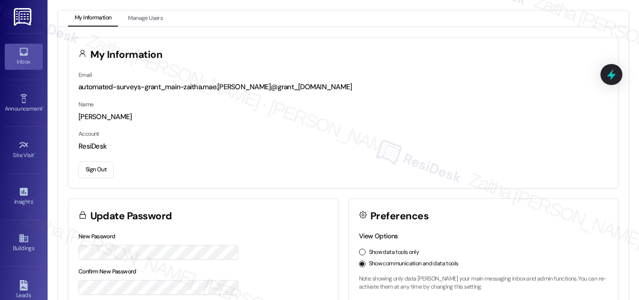
click at [23, 51] on icon at bounding box center [24, 52] width 10 height 10
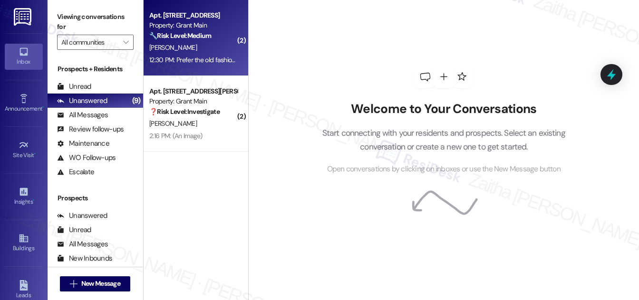
click at [203, 49] on div "[PERSON_NAME]" at bounding box center [193, 48] width 90 height 12
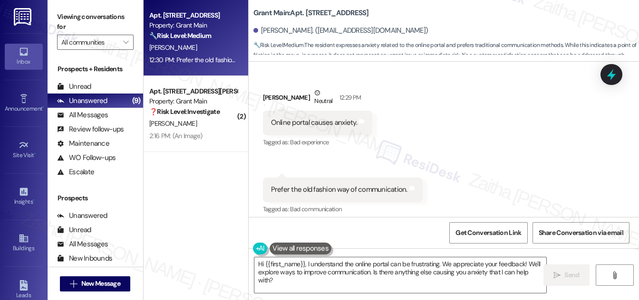
scroll to position [166, 0]
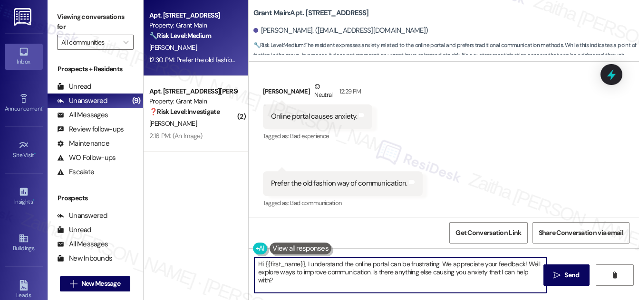
click at [259, 265] on textarea "Hi {{first_name}}, I understand the online portal can be frustrating. We apprec…" at bounding box center [400, 276] width 292 height 36
drag, startPoint x: 510, startPoint y: 263, endPoint x: 331, endPoint y: 269, distance: 179.2
click at [331, 269] on textarea "Thank you for the feedback, {{first_name}}. I understand the online portal can …" at bounding box center [400, 276] width 292 height 36
type textarea "Thank you for the feedback, {{first_name}}. I understand the online portal can …"
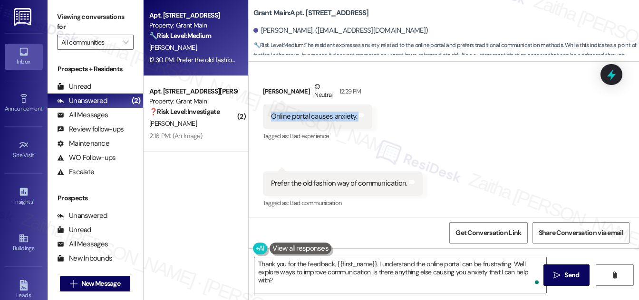
drag, startPoint x: 270, startPoint y: 111, endPoint x: 386, endPoint y: 115, distance: 116.5
click at [386, 115] on div "Received via SMS [PERSON_NAME] Neutral 12:29 PM Online portal causes anxiety. T…" at bounding box center [444, 138] width 390 height 157
copy div "Online portal causes anxiety. Tags and notes"
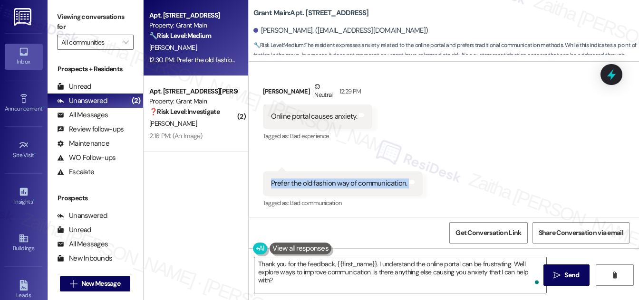
drag, startPoint x: 267, startPoint y: 182, endPoint x: 412, endPoint y: 181, distance: 145.4
click at [412, 181] on div "Prefer the old fashion way of communication. Tags and notes" at bounding box center [343, 184] width 160 height 24
copy div "Prefer the old fashion way of communication. Tags and notes"
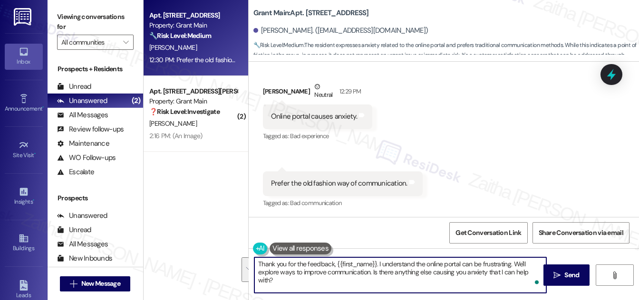
drag, startPoint x: 258, startPoint y: 264, endPoint x: 285, endPoint y: 279, distance: 30.9
click at [284, 281] on textarea "Thank you for the feedback, {{first_name}}. I understand the online portal can …" at bounding box center [400, 276] width 292 height 36
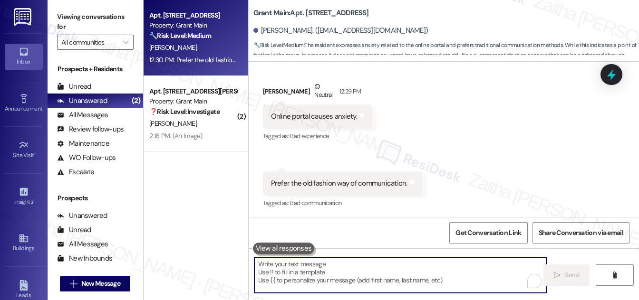
paste textarea "Hi {{first_name}}, thank you for sharing your feedback. I understand that using…"
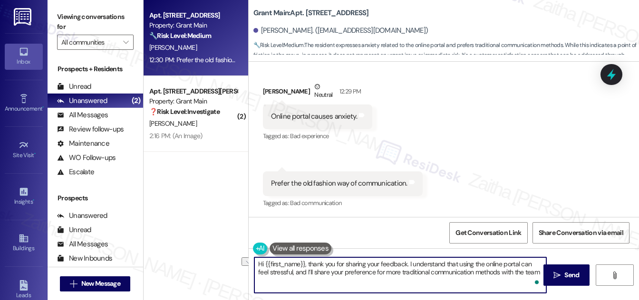
drag, startPoint x: 308, startPoint y: 263, endPoint x: 251, endPoint y: 259, distance: 57.6
click at [251, 259] on div "Hi {{first_name}}, thank you for sharing your feedback. I understand that using…" at bounding box center [395, 275] width 293 height 37
click at [270, 87] on div "[PERSON_NAME] Neutral 12:29 PM" at bounding box center [317, 93] width 109 height 23
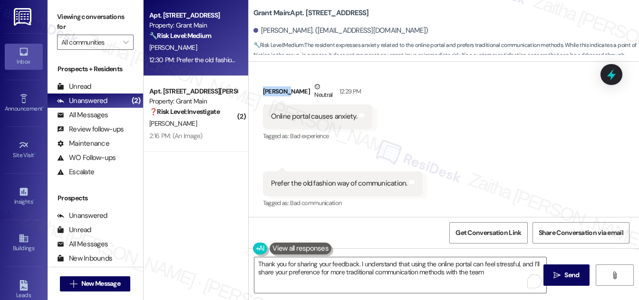
click at [270, 87] on div "[PERSON_NAME] Neutral 12:29 PM" at bounding box center [317, 93] width 109 height 23
copy div "[PERSON_NAME]"
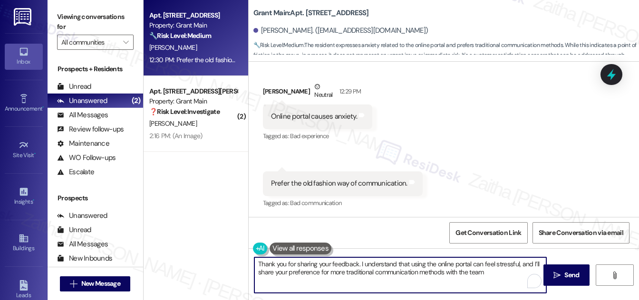
click at [356, 262] on textarea "Thank you for sharing your feedback. I understand that using the online portal …" at bounding box center [400, 276] width 292 height 36
paste textarea "[PERSON_NAME]"
click at [509, 272] on textarea "Thank you for sharing your feedback, [PERSON_NAME]. I understand that using the…" at bounding box center [400, 276] width 292 height 36
click at [540, 262] on textarea "Thank you for sharing your feedback, [PERSON_NAME]. I understand that using the…" at bounding box center [400, 276] width 292 height 36
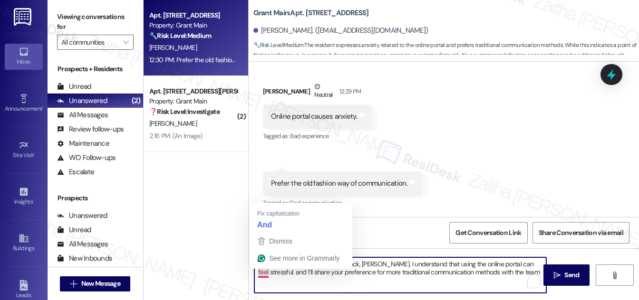
click at [267, 275] on textarea "Thank you for sharing your feedback, [PERSON_NAME]. I understand that using the…" at bounding box center [400, 276] width 292 height 36
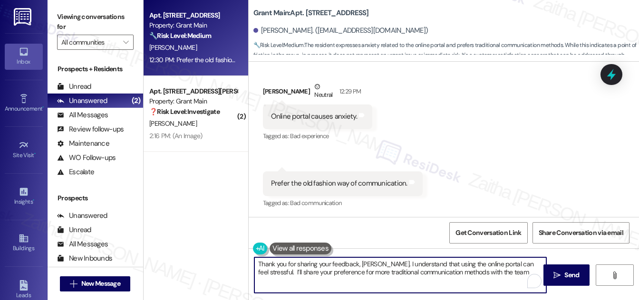
click at [498, 271] on textarea "Thank you for sharing your feedback, [PERSON_NAME]. I understand that using the…" at bounding box center [400, 276] width 292 height 36
paste textarea "Please feel free to reach out if you have other concerns or home-related issues."
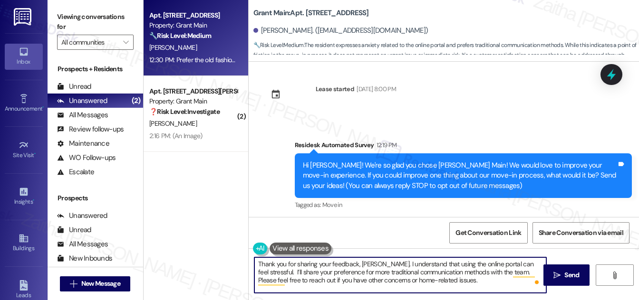
scroll to position [0, 0]
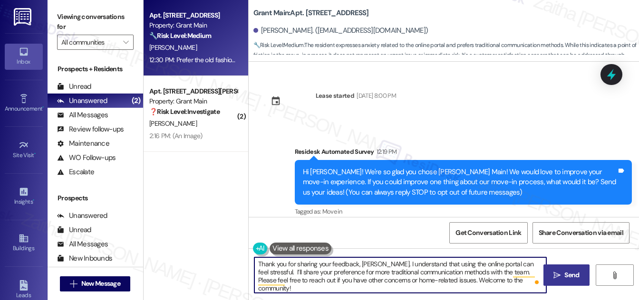
type textarea "Thank you for sharing your feedback, [PERSON_NAME]. I understand that using the…"
click at [566, 278] on span "Send" at bounding box center [571, 275] width 15 height 10
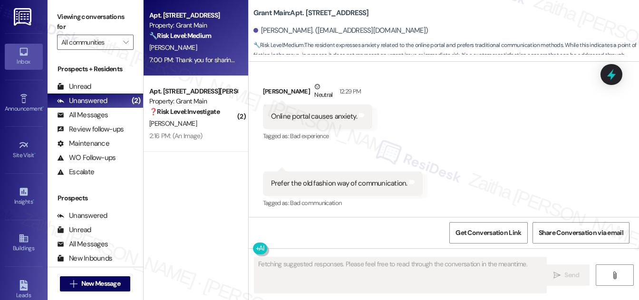
scroll to position [253, 0]
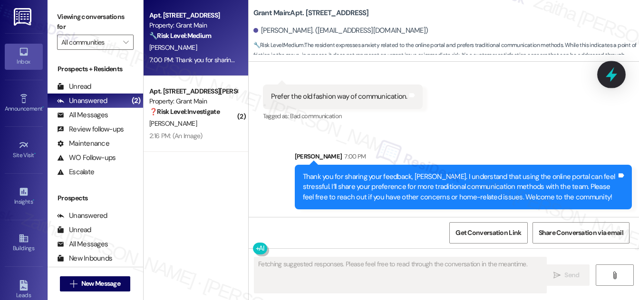
click at [613, 78] on icon at bounding box center [611, 75] width 16 height 16
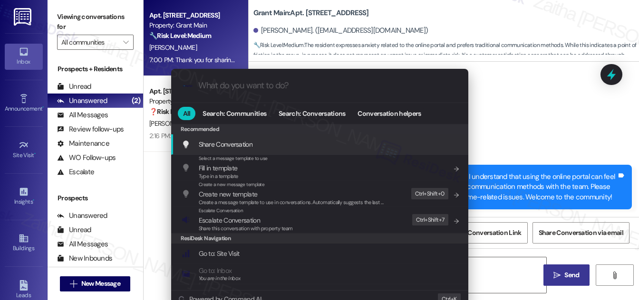
drag, startPoint x: 242, startPoint y: 221, endPoint x: 248, endPoint y: 217, distance: 6.9
click at [242, 221] on span "Escalate Conversation" at bounding box center [229, 220] width 61 height 9
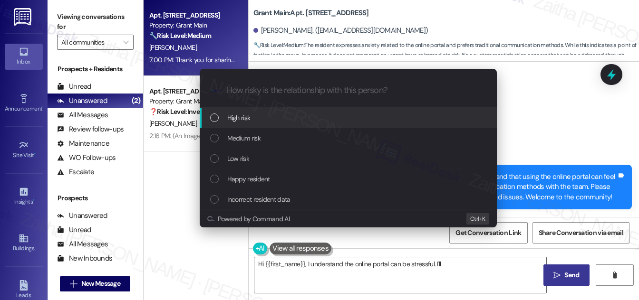
click at [266, 140] on div "Medium risk" at bounding box center [349, 138] width 278 height 10
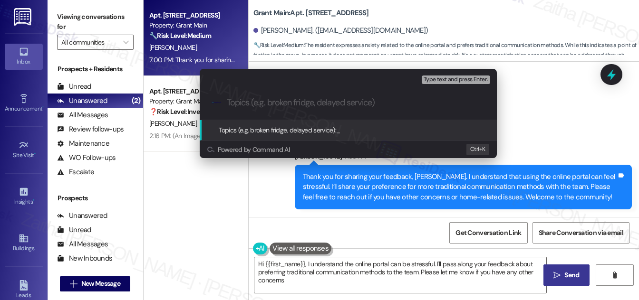
type textarea "Hi {{first_name}}, I understand the online portal can be stressful. I'll pass a…"
click at [566, 118] on div "Escalate Conversation Medium risk Topics (e.g. broken fridge, delayed service) …" at bounding box center [319, 150] width 639 height 300
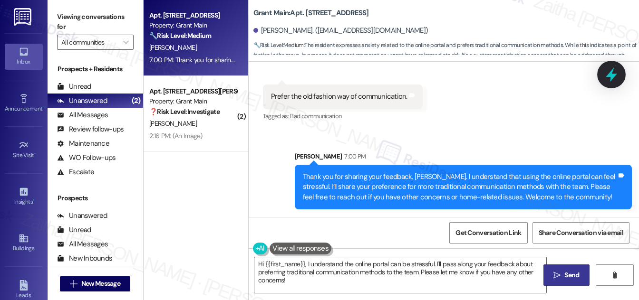
click at [614, 74] on icon at bounding box center [610, 74] width 11 height 15
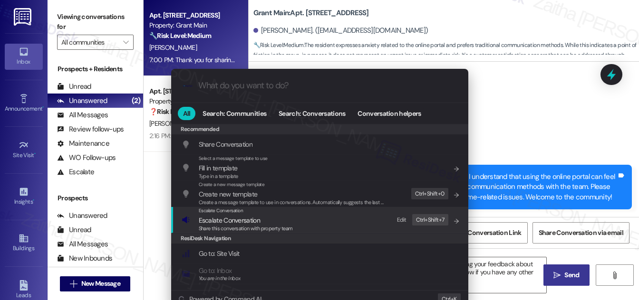
click at [210, 222] on span "Escalate Conversation" at bounding box center [229, 220] width 61 height 9
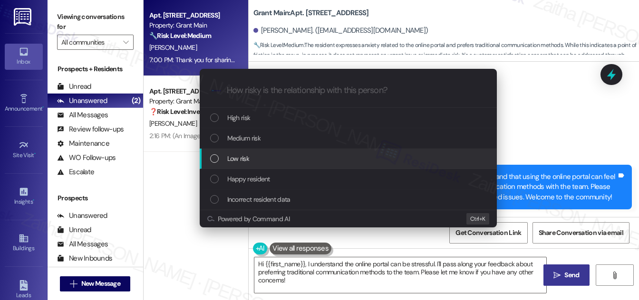
click at [241, 160] on span "Low risk" at bounding box center [238, 158] width 22 height 10
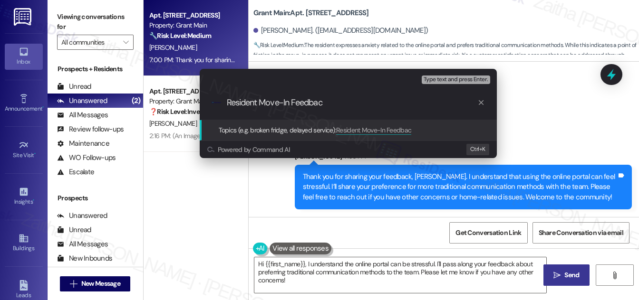
type input "Resident Move-In Feedback"
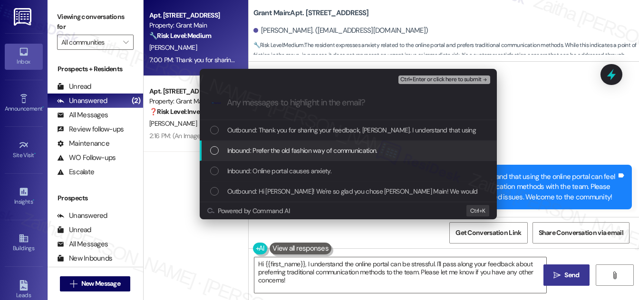
click at [210, 151] on div "List of options" at bounding box center [214, 150] width 9 height 9
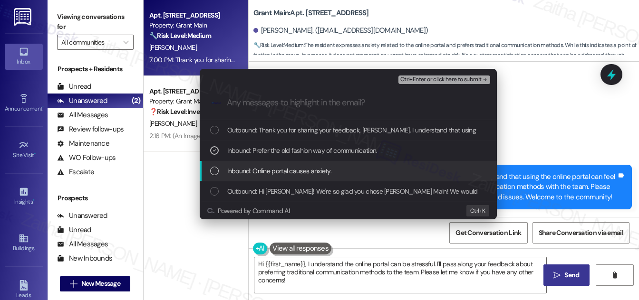
click at [210, 169] on div "List of options" at bounding box center [214, 171] width 9 height 9
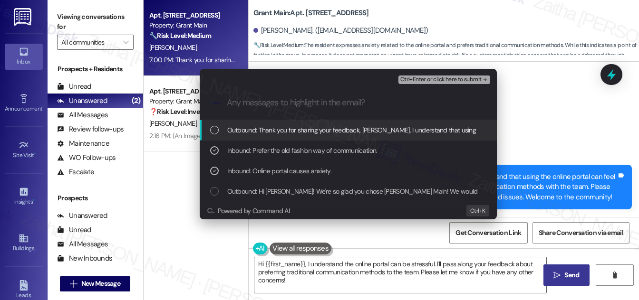
click at [444, 76] on span "Ctrl+Enter or click here to submit" at bounding box center [440, 79] width 81 height 7
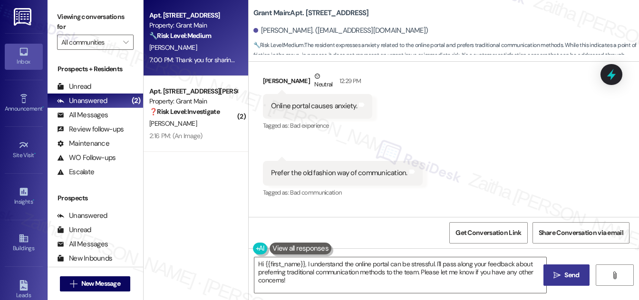
scroll to position [166, 0]
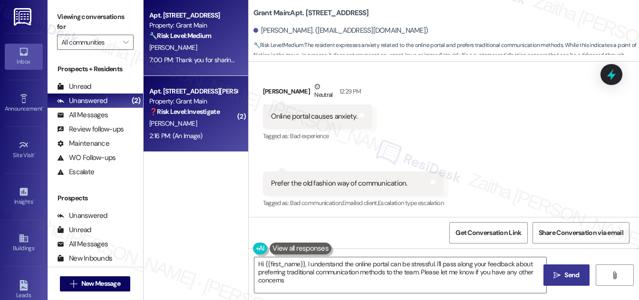
type textarea "Hi {{first_name}}, I understand the online portal can be stressful. I'll pass a…"
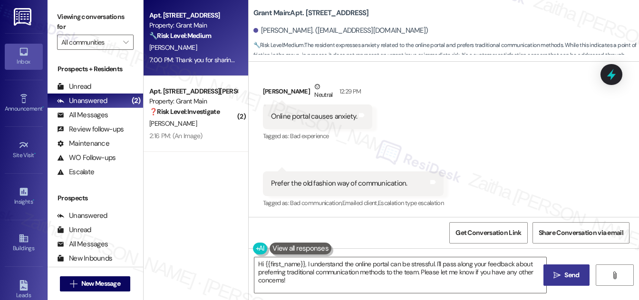
click at [211, 126] on div "[PERSON_NAME]" at bounding box center [193, 124] width 90 height 12
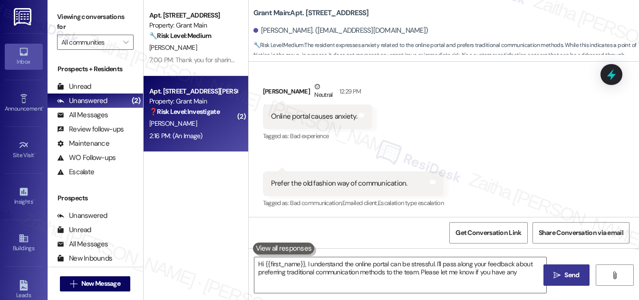
type textarea "Hi {{first_name}}, I understand the online portal can be stressful. I'll pass a…"
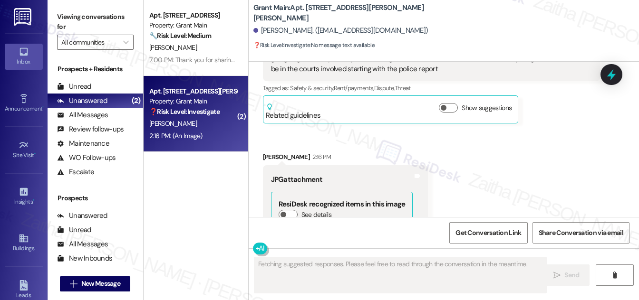
scroll to position [1195, 0]
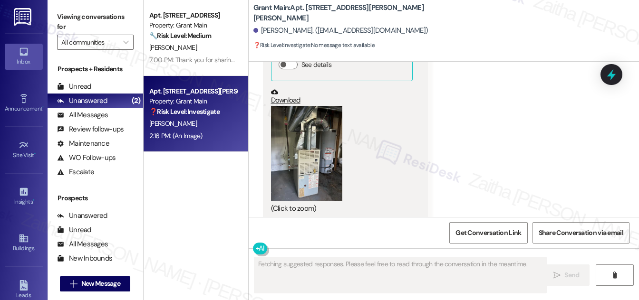
click at [306, 142] on button "Zoom image" at bounding box center [306, 153] width 71 height 95
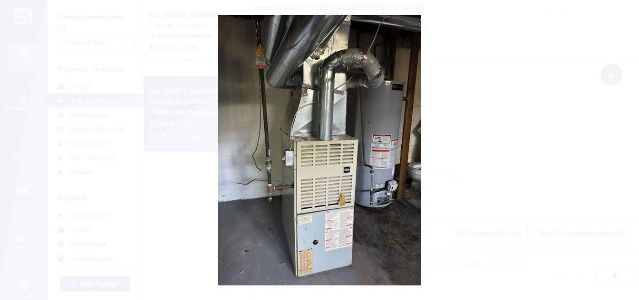
click at [522, 135] on button "Unzoom image" at bounding box center [319, 150] width 639 height 300
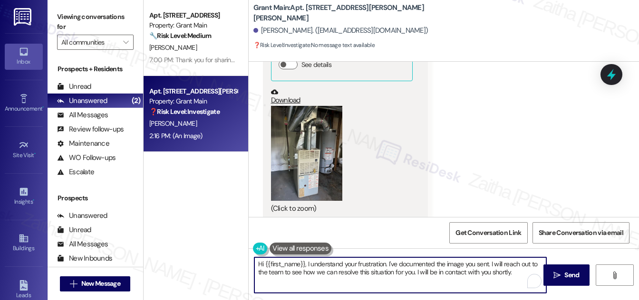
drag, startPoint x: 306, startPoint y: 264, endPoint x: 256, endPoint y: 263, distance: 49.9
click at [256, 263] on textarea "Hi {{first_name}}, I understand your frustration. I've documented the image you…" at bounding box center [400, 276] width 292 height 36
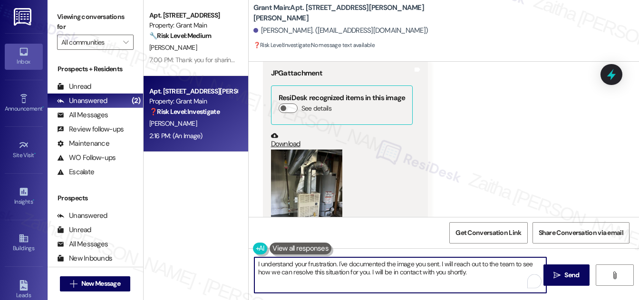
scroll to position [1066, 0]
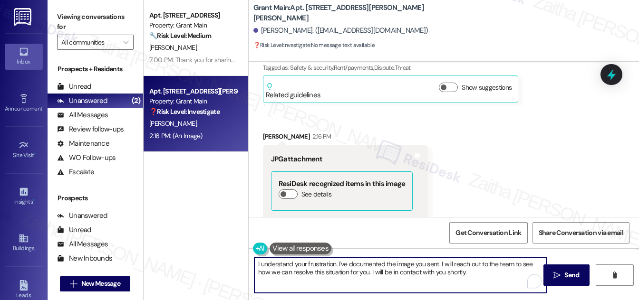
click at [270, 132] on div "[PERSON_NAME] 2:16 PM" at bounding box center [345, 138] width 165 height 13
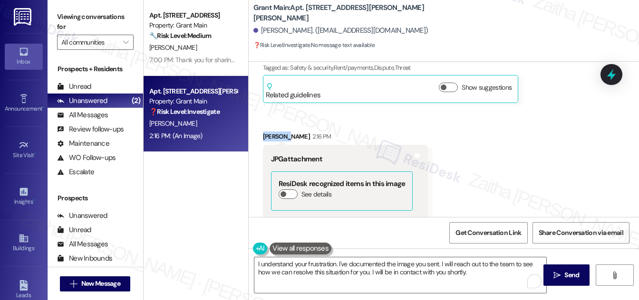
click at [270, 132] on div "[PERSON_NAME] 2:16 PM" at bounding box center [345, 138] width 165 height 13
copy div "[PERSON_NAME]"
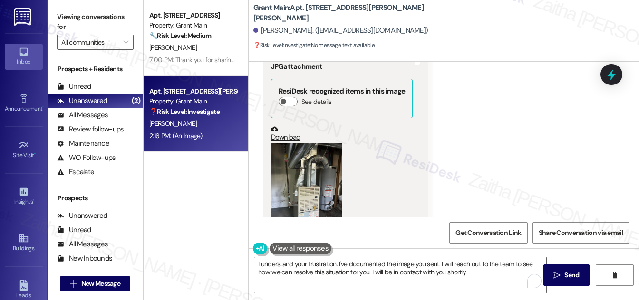
scroll to position [1109, 0]
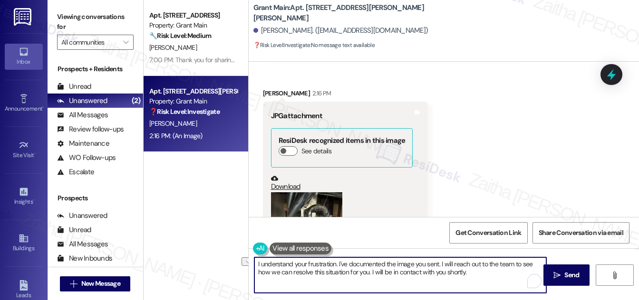
drag, startPoint x: 334, startPoint y: 263, endPoint x: 251, endPoint y: 266, distance: 82.7
click at [251, 266] on div "I understand your frustration. I've documented the image you sent. I will reach…" at bounding box center [395, 275] width 293 height 37
paste textarea "[PERSON_NAME]"
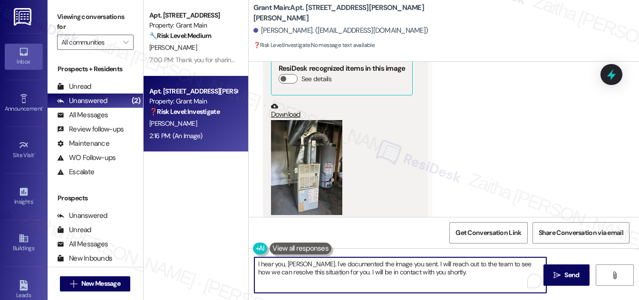
scroll to position [1195, 0]
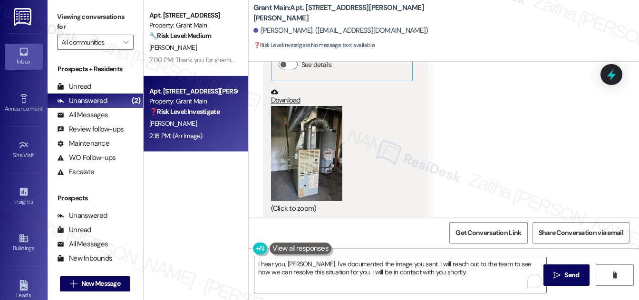
click at [315, 149] on button "Zoom image" at bounding box center [306, 153] width 71 height 95
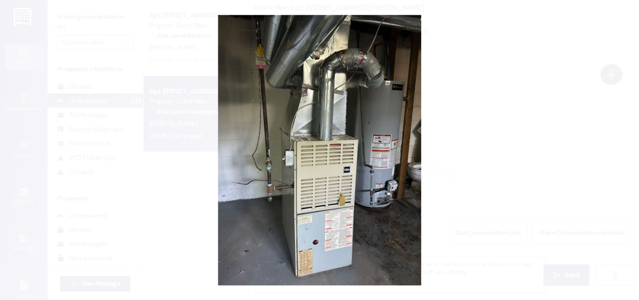
click at [495, 145] on button "Unzoom image" at bounding box center [319, 150] width 639 height 300
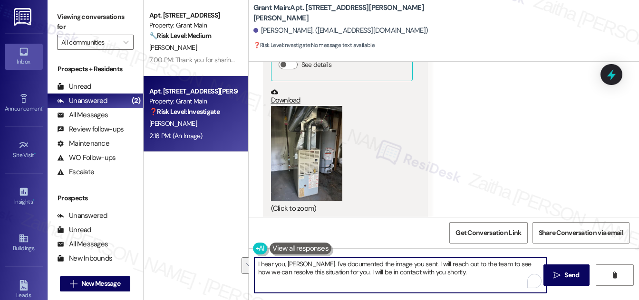
drag, startPoint x: 412, startPoint y: 264, endPoint x: 440, endPoint y: 276, distance: 30.4
click at [440, 276] on textarea "I hear you, [PERSON_NAME]. I've documented the image you sent. I will reach out…" at bounding box center [400, 276] width 292 height 36
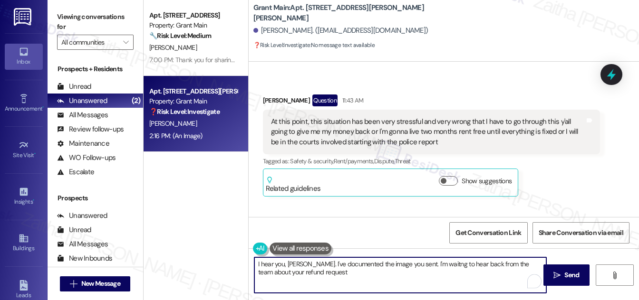
scroll to position [979, 0]
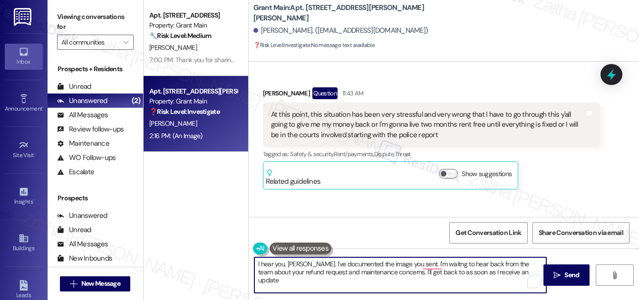
type textarea "I hear you, [PERSON_NAME]. I've documented the image you sent. I'm waitng to he…"
drag, startPoint x: 257, startPoint y: 263, endPoint x: 518, endPoint y: 282, distance: 261.5
click at [518, 282] on textarea "I hear you, [PERSON_NAME]. I've documented the image you sent. I'm waitng to he…" at bounding box center [400, 276] width 292 height 36
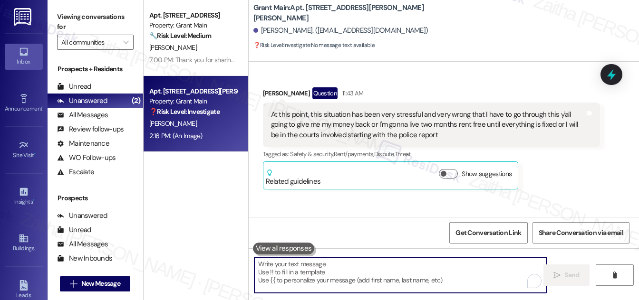
click at [325, 270] on textarea "To enrich screen reader interactions, please activate Accessibility in Grammarl…" at bounding box center [400, 276] width 292 height 36
paste textarea "I hear you, [PERSON_NAME]. I’ve documented the image you sent and am waiting to…"
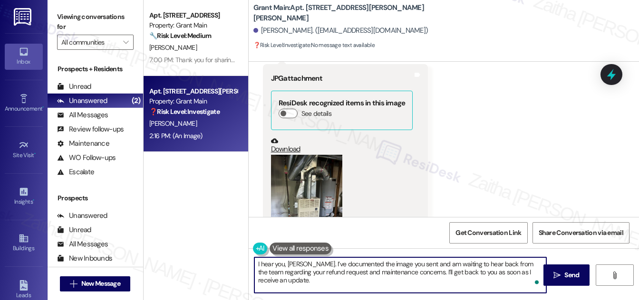
scroll to position [1195, 0]
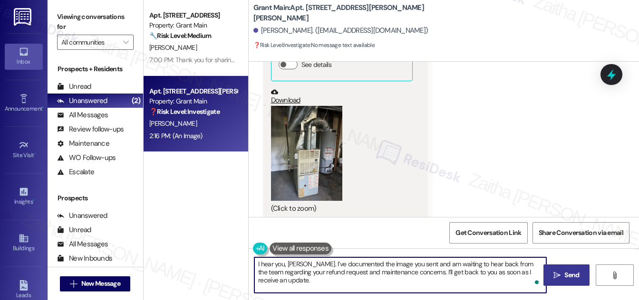
type textarea "I hear you, [PERSON_NAME]. I’ve documented the image you sent and am waiting to…"
click at [567, 279] on span "Send" at bounding box center [571, 275] width 15 height 10
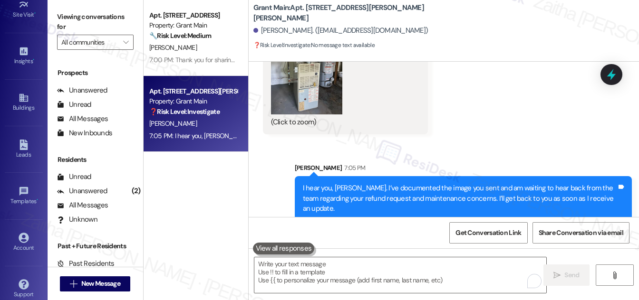
scroll to position [149, 0]
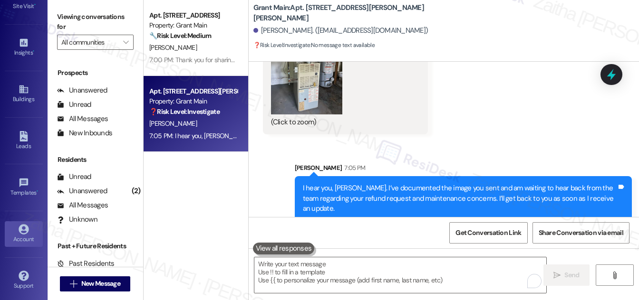
click at [24, 235] on div "Account" at bounding box center [24, 240] width 48 height 10
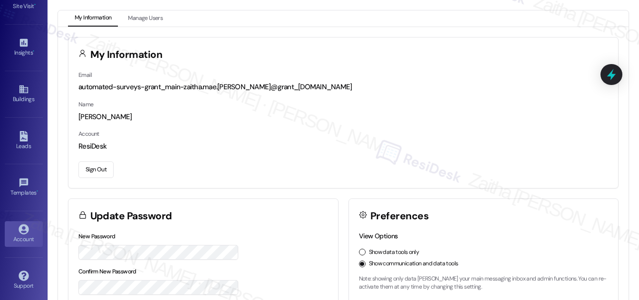
click at [103, 170] on button "Sign Out" at bounding box center [95, 170] width 35 height 17
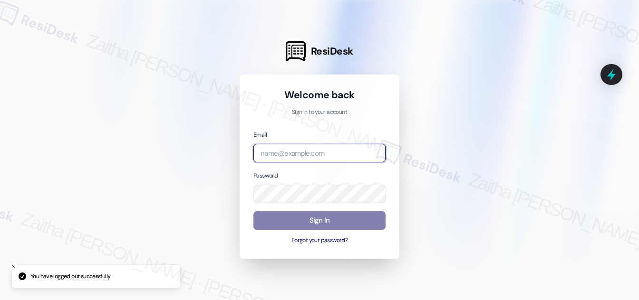
click at [299, 151] on input "email" at bounding box center [319, 153] width 132 height 19
type input "automated-surveys-rj_group-zaitha.mae.[PERSON_NAME]@rj_[DOMAIN_NAME]"
